Goal: Transaction & Acquisition: Purchase product/service

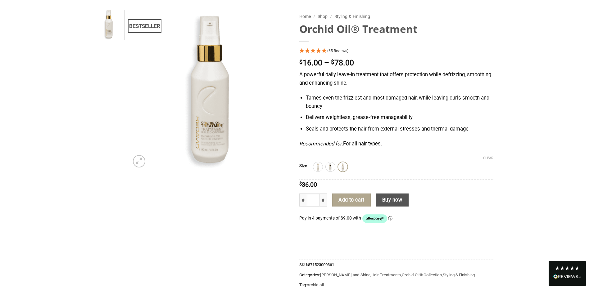
scroll to position [62, 0]
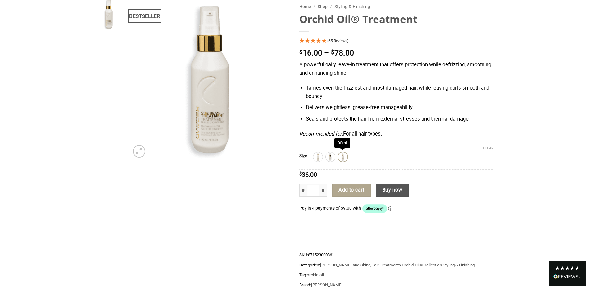
click at [343, 157] on img at bounding box center [342, 157] width 8 height 8
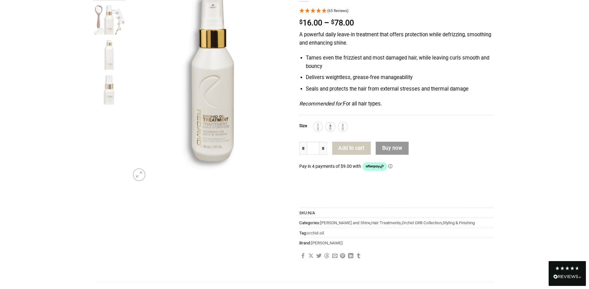
scroll to position [93, 0]
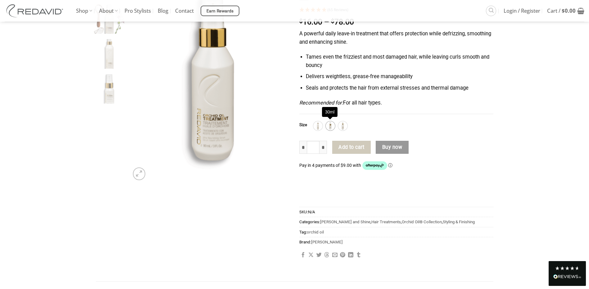
click at [332, 126] on img at bounding box center [330, 126] width 8 height 8
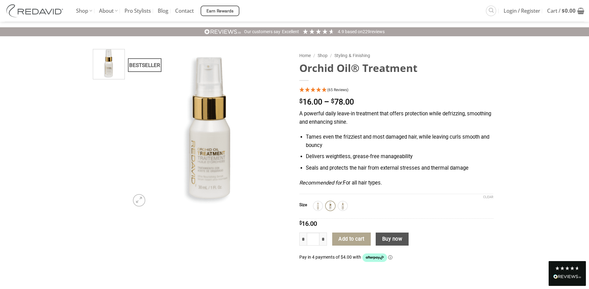
scroll to position [0, 0]
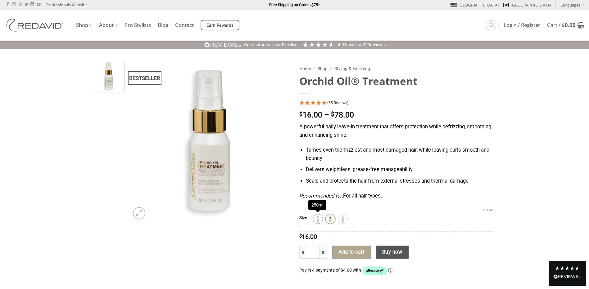
click at [317, 218] on img at bounding box center [318, 219] width 8 height 8
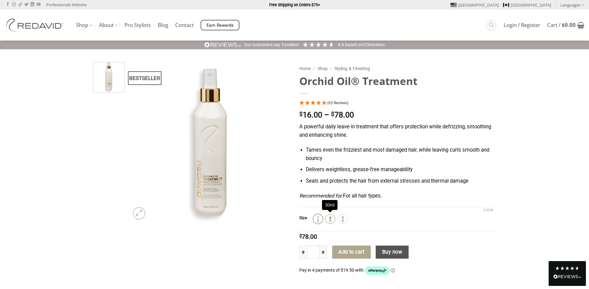
click at [329, 216] on img at bounding box center [330, 219] width 8 height 8
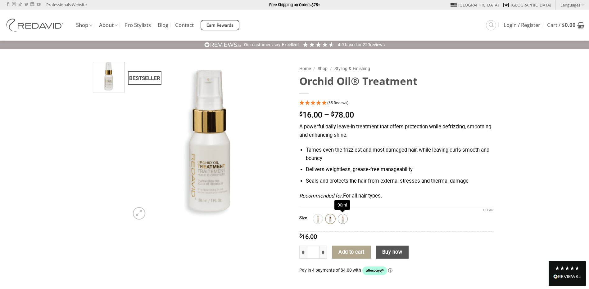
click at [341, 218] on img at bounding box center [342, 219] width 8 height 8
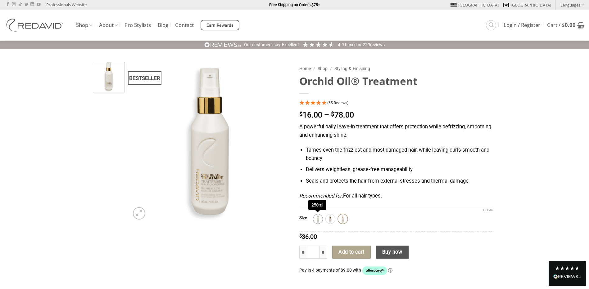
click at [318, 220] on img at bounding box center [318, 219] width 8 height 8
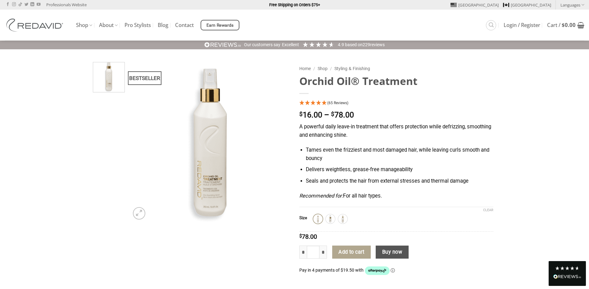
drag, startPoint x: 350, startPoint y: 258, endPoint x: 351, endPoint y: 254, distance: 3.9
click at [350, 257] on button "Add to cart" at bounding box center [351, 252] width 38 height 13
click at [342, 217] on img at bounding box center [342, 219] width 8 height 8
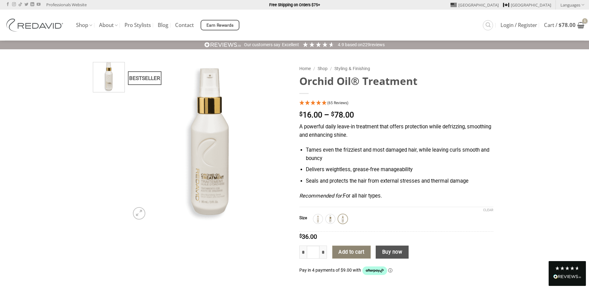
click at [342, 253] on button "Add to cart" at bounding box center [351, 252] width 38 height 13
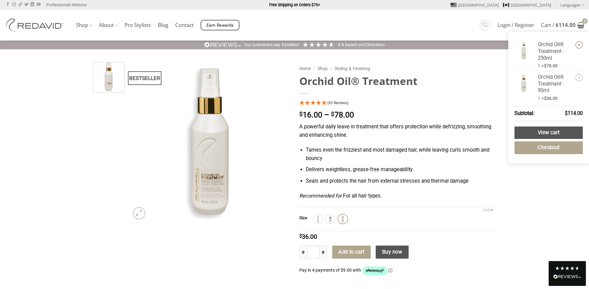
click at [580, 43] on link "×" at bounding box center [578, 44] width 7 height 7
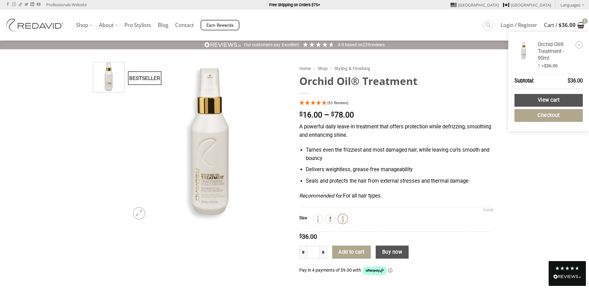
click at [579, 24] on icon "View cart" at bounding box center [580, 24] width 7 height 7
